Goal: Check status: Check status

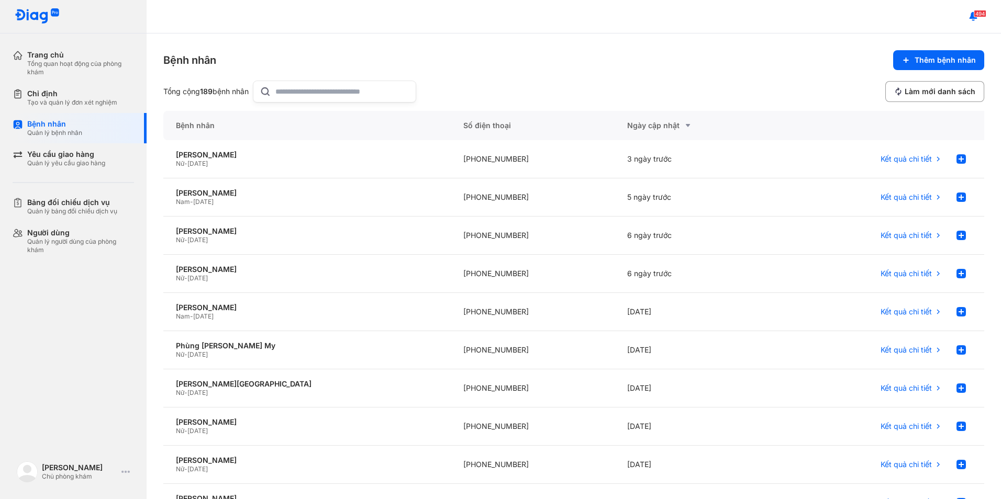
click at [329, 102] on input "text" at bounding box center [342, 91] width 134 height 21
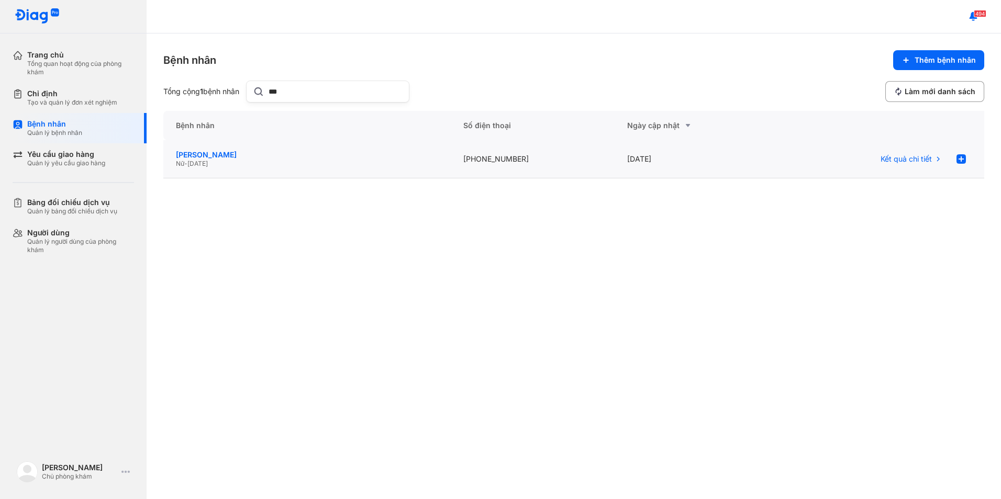
type input "***"
click at [244, 153] on div "[PERSON_NAME]" at bounding box center [307, 154] width 262 height 9
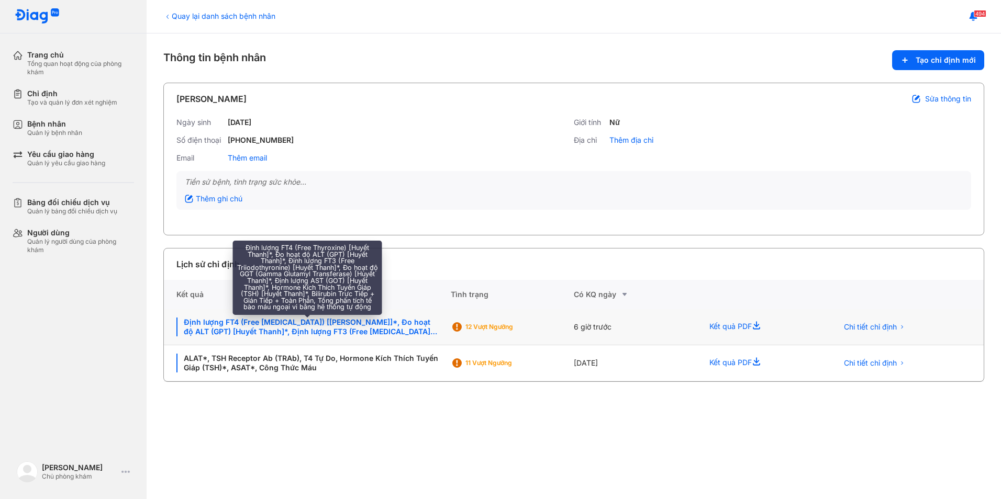
click at [409, 320] on div "Định lượng FT4 (Free [MEDICAL_DATA]) [[PERSON_NAME]]*, Đo hoạt độ ALT (GPT) [Hu…" at bounding box center [307, 327] width 262 height 19
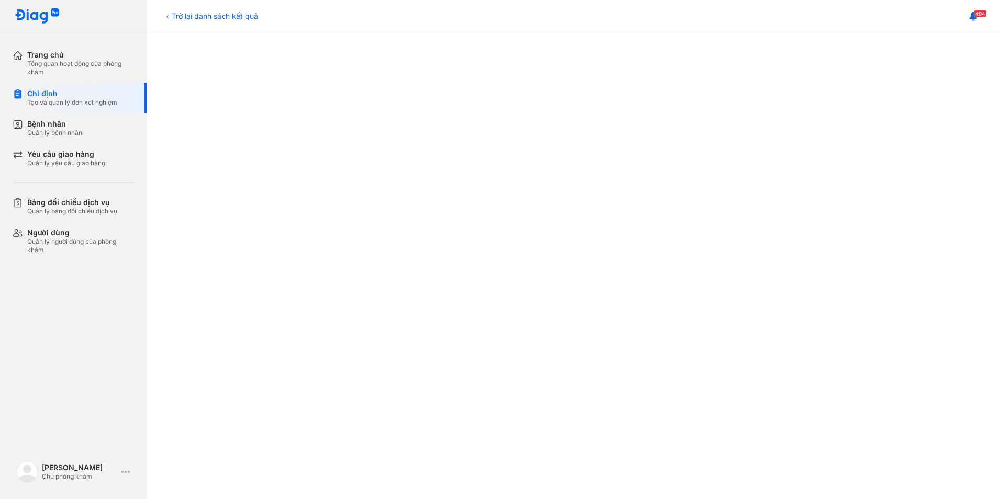
scroll to position [506, 0]
click at [229, 15] on div "Trở lại danh sách kết quả" at bounding box center [210, 15] width 95 height 11
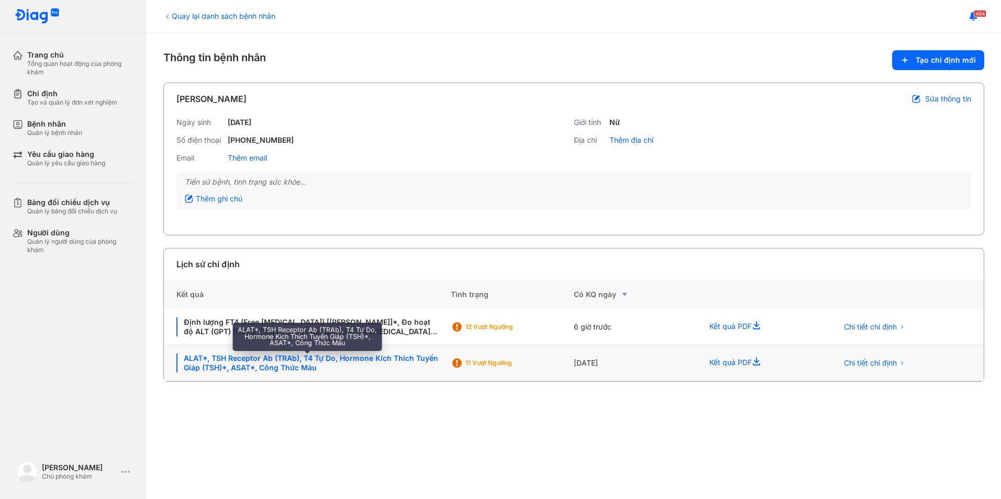
click at [372, 361] on div "ALAT*, TSH Receptor Ab (TRAb), T4 Tự Do, Hormone Kích Thích Tuyến Giáp (TSH)*, …" at bounding box center [307, 363] width 262 height 19
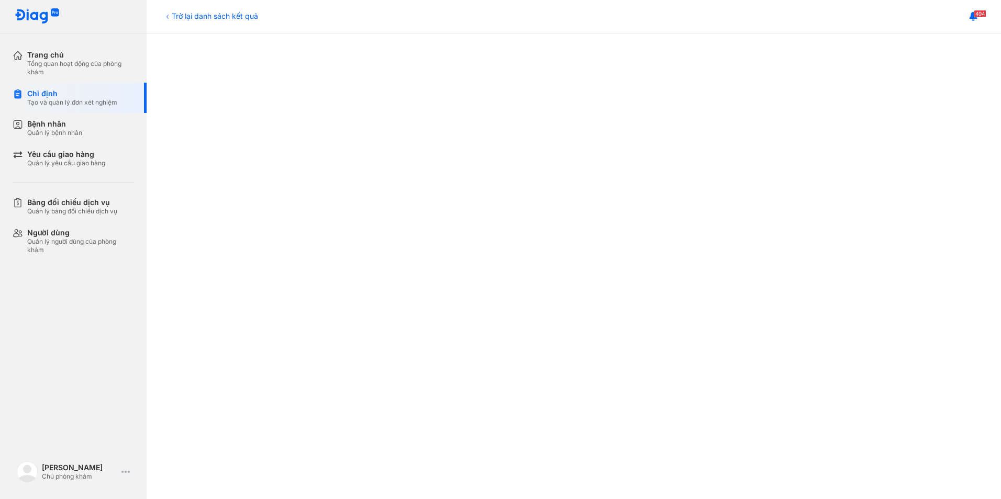
scroll to position [506, 0]
